Goal: Navigation & Orientation: Find specific page/section

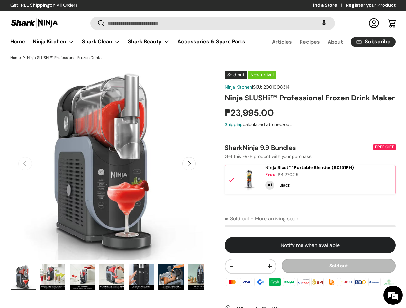
click at [203, 154] on div "Previous Next Loading... Load image 1 in gallery view Load image 2 in gallery v…" at bounding box center [112, 186] width 204 height 238
click at [317, 23] on speech-search-button at bounding box center [323, 23] width 21 height 14
click at [135, 48] on summary "Shark Beauty" at bounding box center [148, 41] width 49 height 13
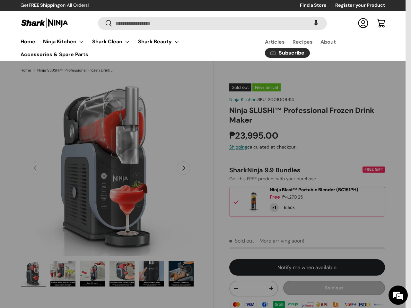
click at [98, 64] on div at bounding box center [205, 154] width 411 height 308
click at [194, 64] on div at bounding box center [205, 154] width 411 height 308
click at [290, 66] on div at bounding box center [205, 154] width 411 height 308
click at [377, 64] on div at bounding box center [205, 154] width 411 height 308
click at [143, 64] on div at bounding box center [205, 154] width 411 height 308
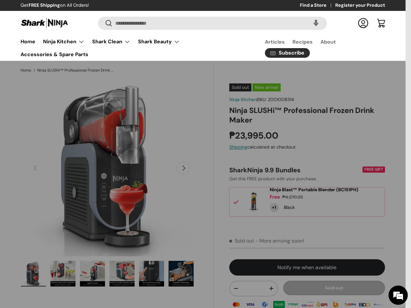
click at [224, 66] on div at bounding box center [205, 154] width 411 height 308
click at [308, 64] on div at bounding box center [205, 154] width 411 height 308
